Goal: Information Seeking & Learning: Find contact information

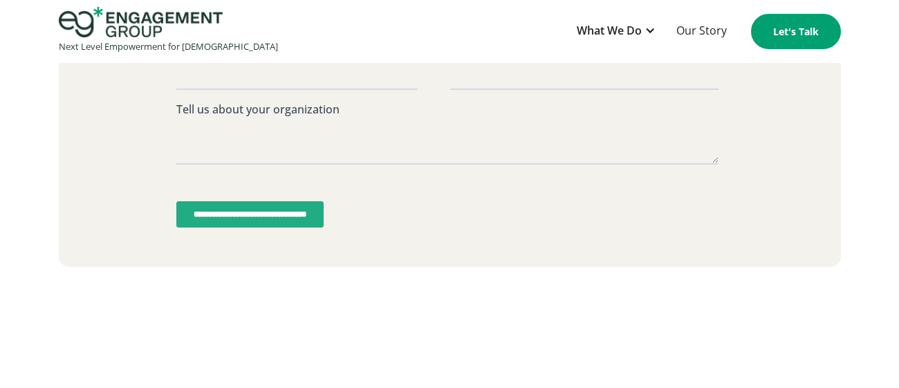
scroll to position [3754, 0]
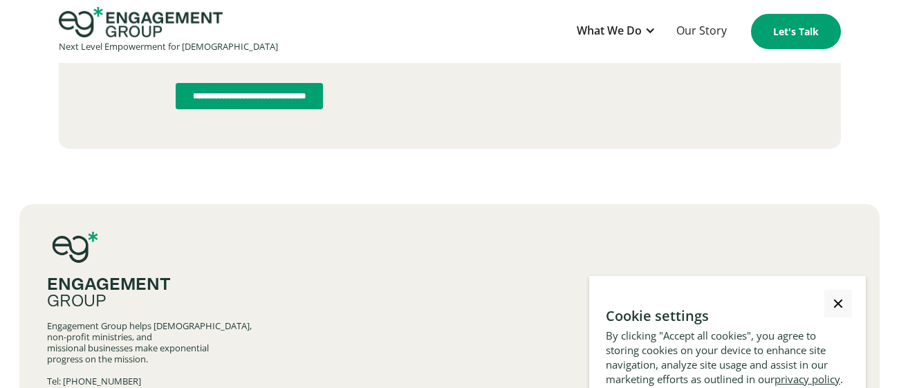
click at [93, 320] on div "Engagement Group helps [DEMOGRAPHIC_DATA], non-profit ministries, and missional…" at bounding box center [449, 375] width 805 height 111
drag, startPoint x: 65, startPoint y: 272, endPoint x: 127, endPoint y: 271, distance: 61.6
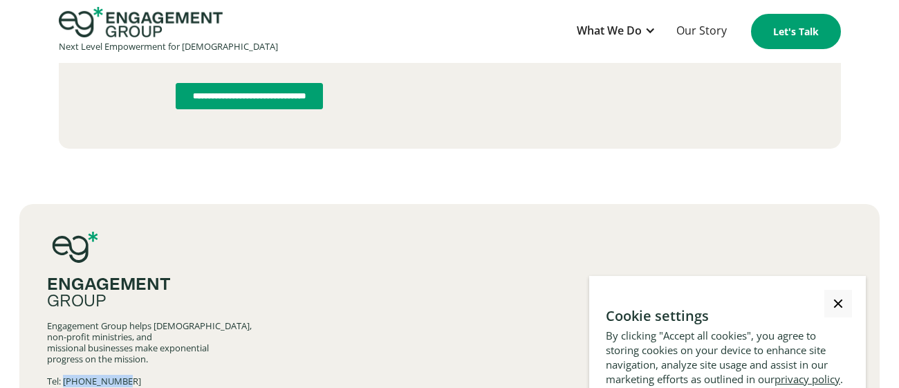
click at [127, 320] on div "Engagement Group helps [DEMOGRAPHIC_DATA], non-profit ministries, and missional…" at bounding box center [449, 375] width 805 height 111
click at [156, 320] on div "Engagement Group helps [DEMOGRAPHIC_DATA], non-profit ministries, and missional…" at bounding box center [449, 375] width 805 height 111
drag, startPoint x: 112, startPoint y: 285, endPoint x: 180, endPoint y: 281, distance: 67.9
click at [180, 320] on div "Engagement Group helps [DEMOGRAPHIC_DATA], non-profit ministries, and missional…" at bounding box center [449, 375] width 805 height 111
copy div "[PHONE_NUMBER]"
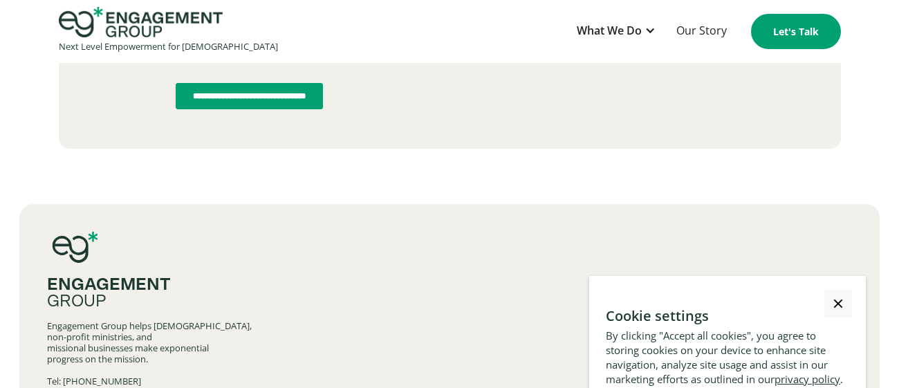
click at [91, 320] on div "Engagement Group helps [DEMOGRAPHIC_DATA], non-profit ministries, and missional…" at bounding box center [449, 375] width 805 height 111
click at [77, 320] on div "Engagement Group helps [DEMOGRAPHIC_DATA], non-profit ministries, and missional…" at bounding box center [449, 375] width 805 height 111
drag, startPoint x: 64, startPoint y: 268, endPoint x: 154, endPoint y: 271, distance: 90.7
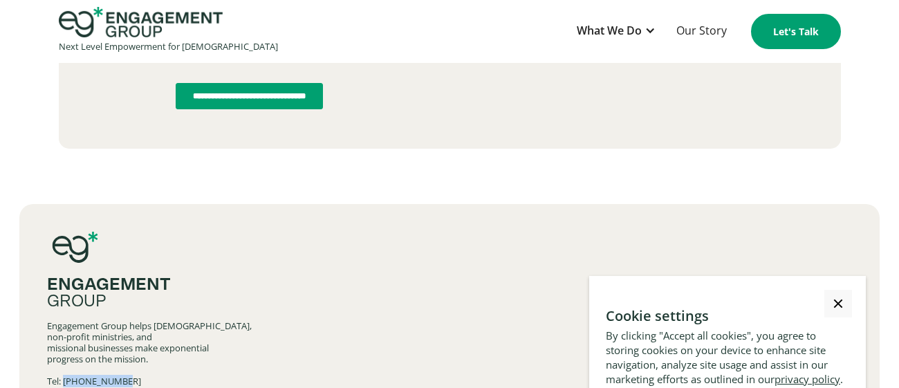
click at [154, 320] on div "Engagement Group helps [DEMOGRAPHIC_DATA], non-profit ministries, and missional…" at bounding box center [449, 375] width 805 height 111
copy div "[PHONE_NUMBER]"
